Goal: Information Seeking & Learning: Learn about a topic

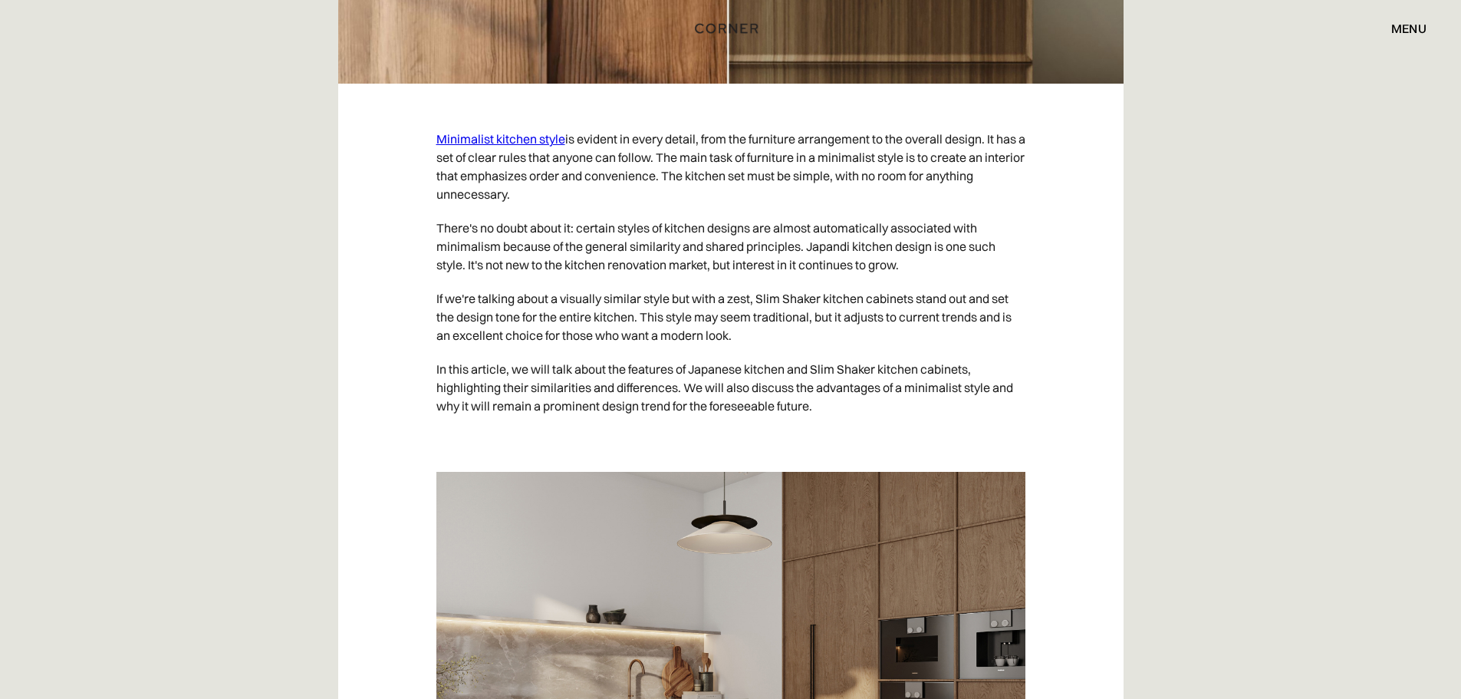
scroll to position [844, 0]
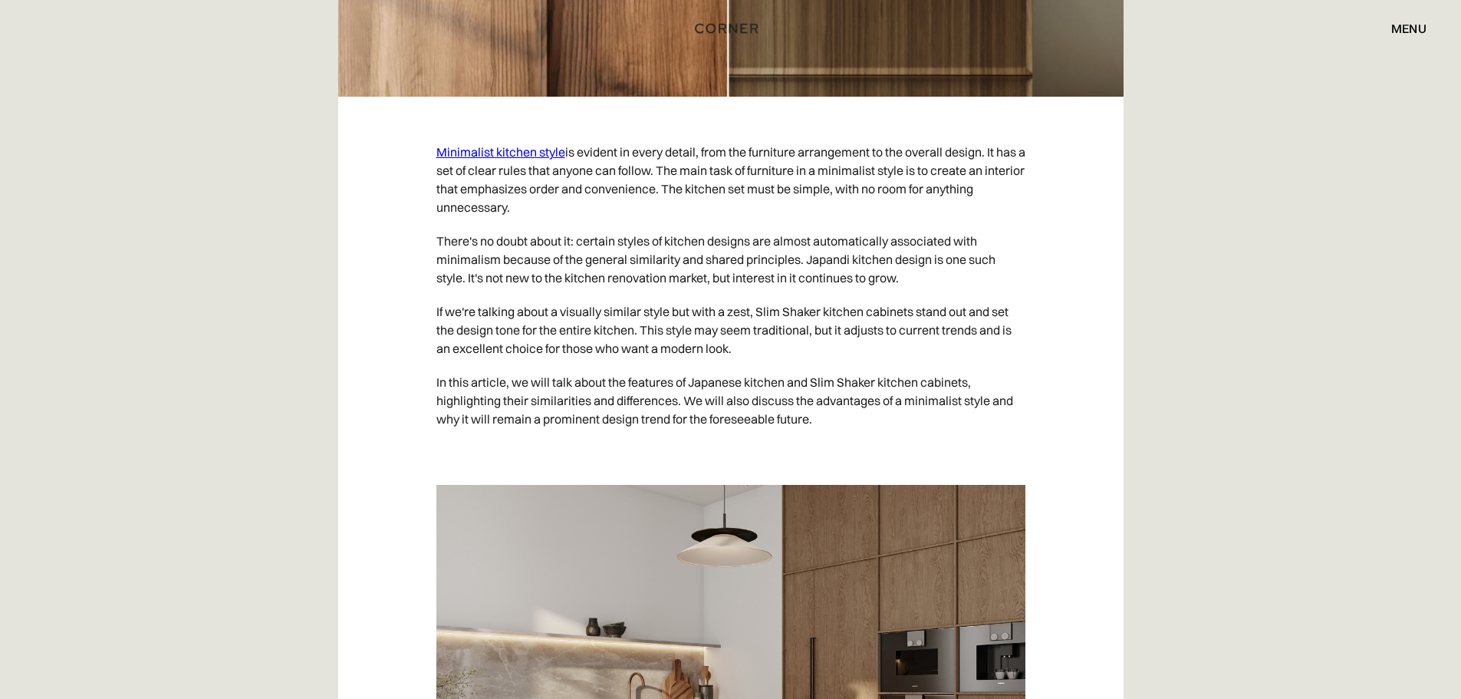
drag, startPoint x: 758, startPoint y: 310, endPoint x: 917, endPoint y: 310, distance: 158.8
click at [917, 310] on p "If we're talking about a visually similar style but with a zest, Slim Shaker ki…" at bounding box center [730, 330] width 589 height 71
copy p "Slim Shaker kitchen cabinets"
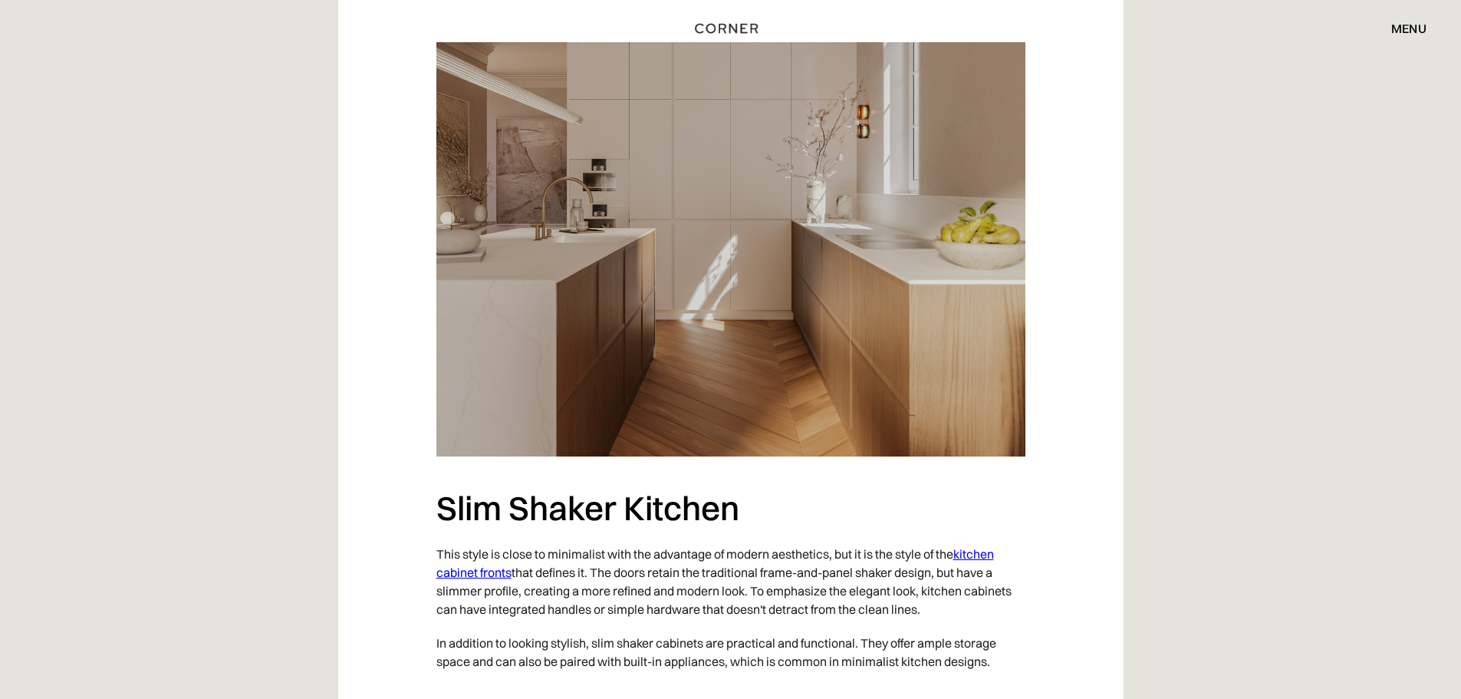
scroll to position [2378, 0]
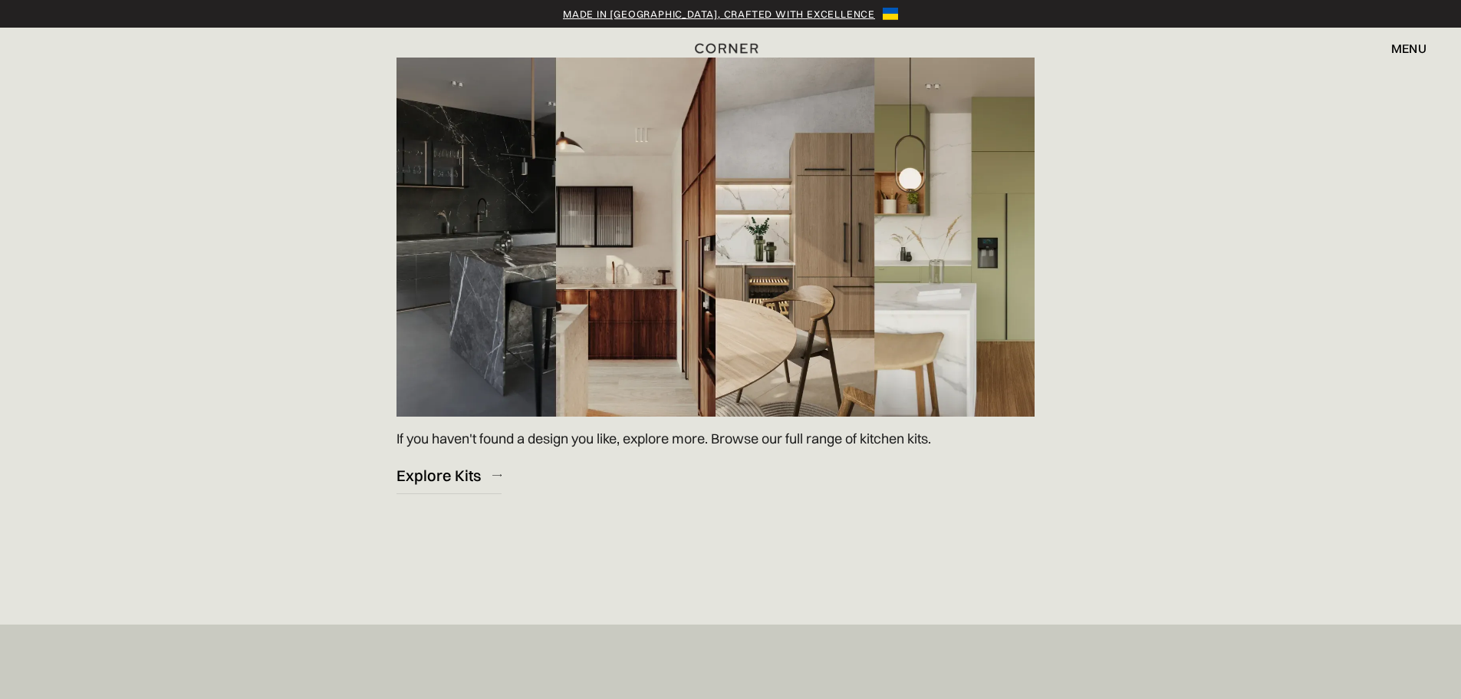
scroll to position [2224, 0]
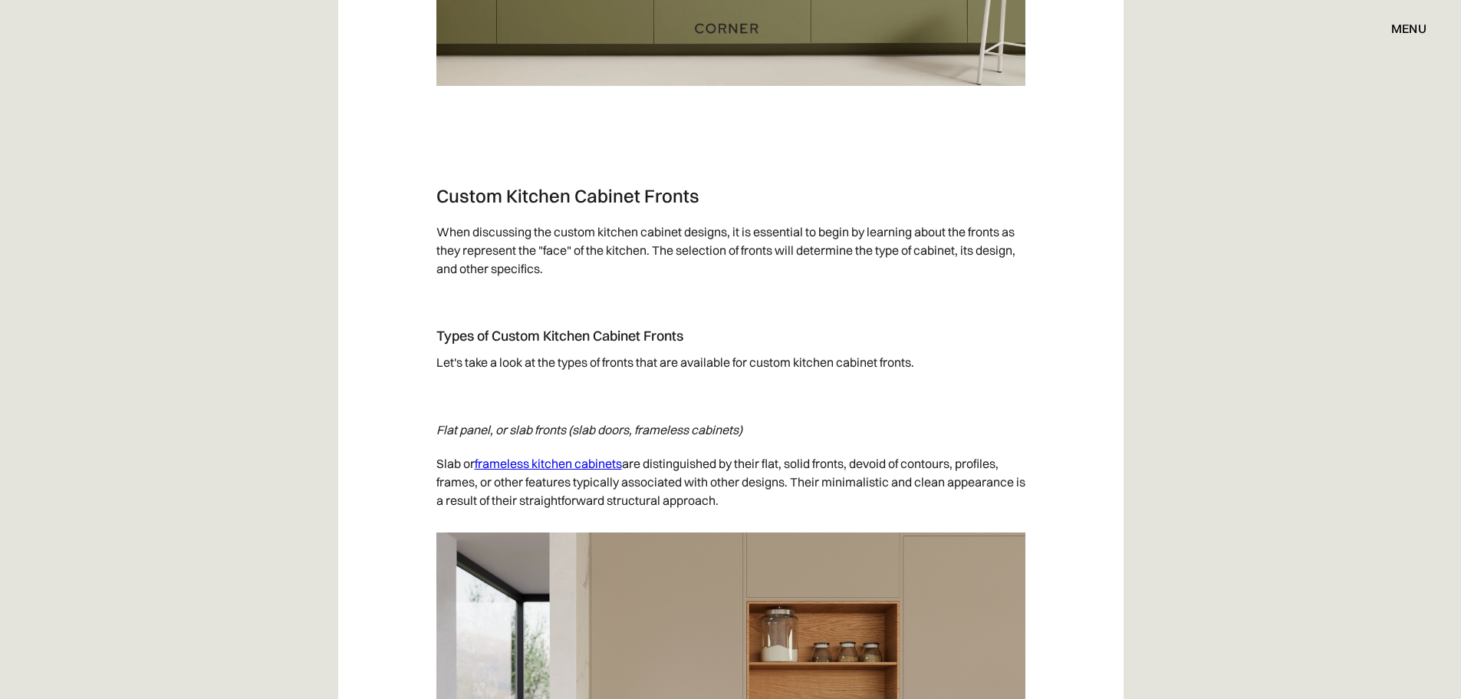
scroll to position [4448, 0]
